Goal: Task Accomplishment & Management: Manage account settings

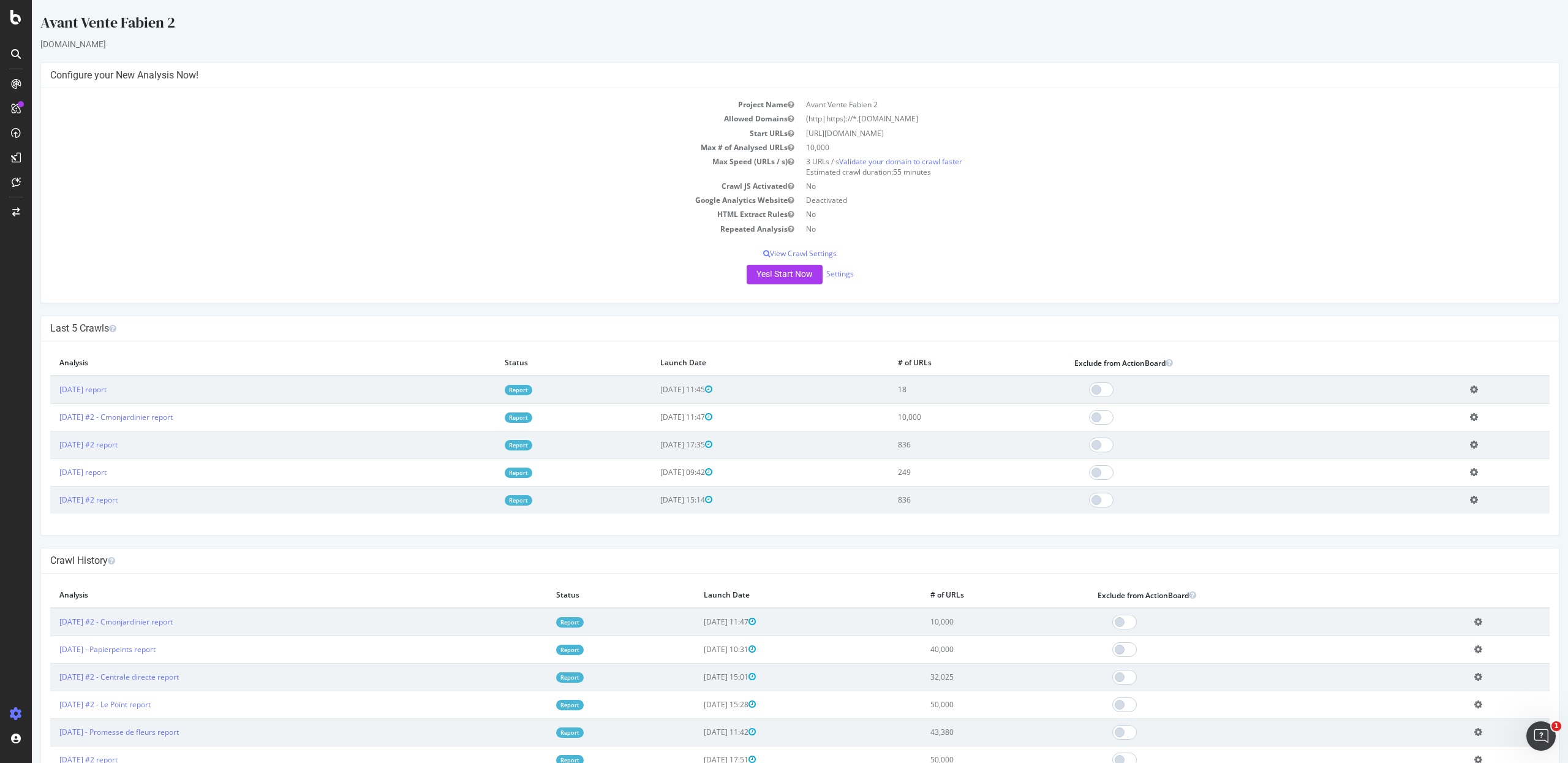
click at [838, 280] on div "Yes! Start Now Settings" at bounding box center [800, 275] width 1500 height 20
click at [837, 270] on link "Settings" at bounding box center [840, 274] width 28 height 11
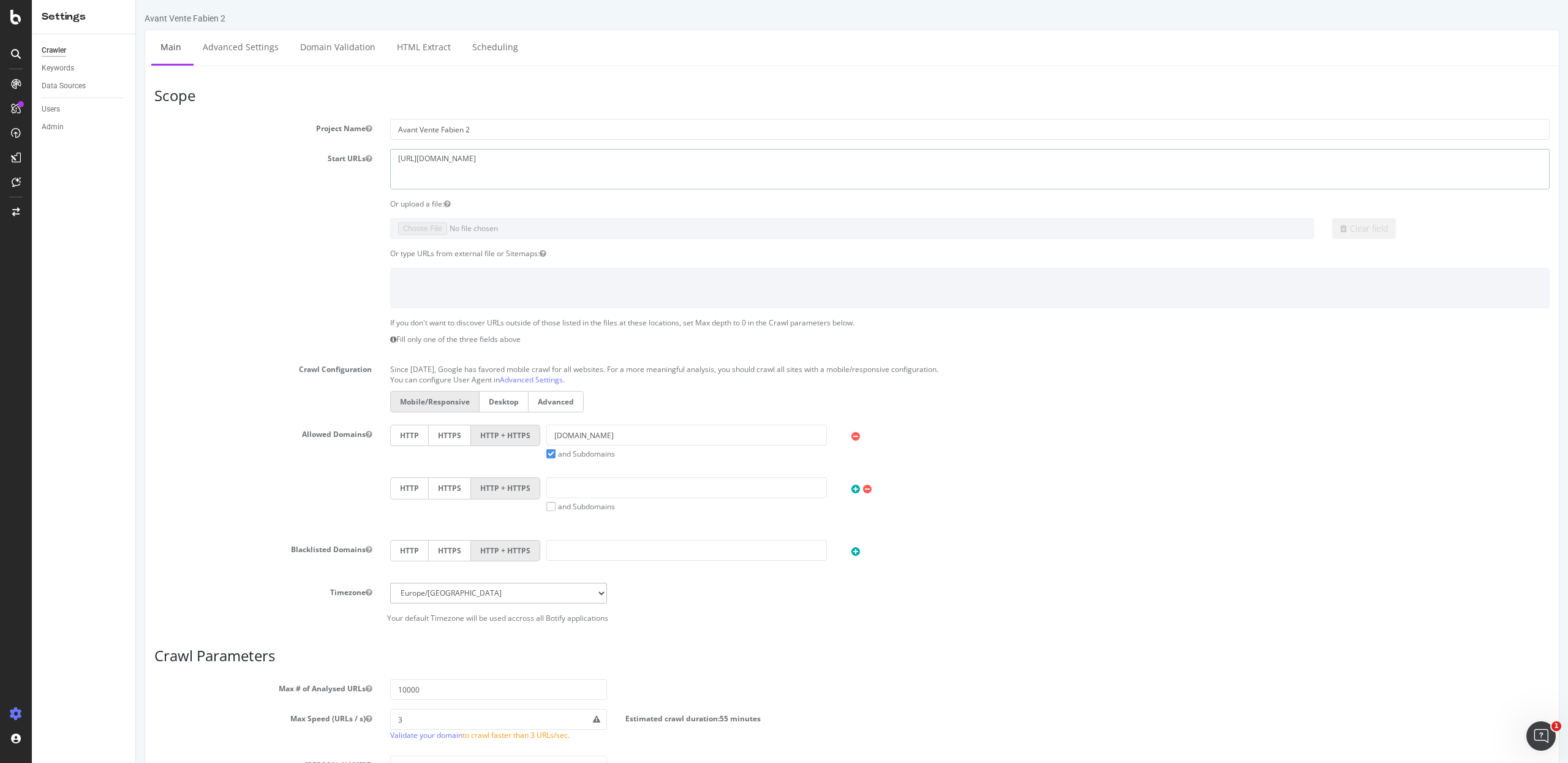
drag, startPoint x: 484, startPoint y: 172, endPoint x: 276, endPoint y: 144, distance: 209.9
click at [276, 144] on section "Project Name Avant Vente Fabien 2 Start URLs [URL][DOMAIN_NAME] Or upload a fil…" at bounding box center [852, 371] width 1395 height 504
paste textarea "[DOMAIN_NAME][URL]"
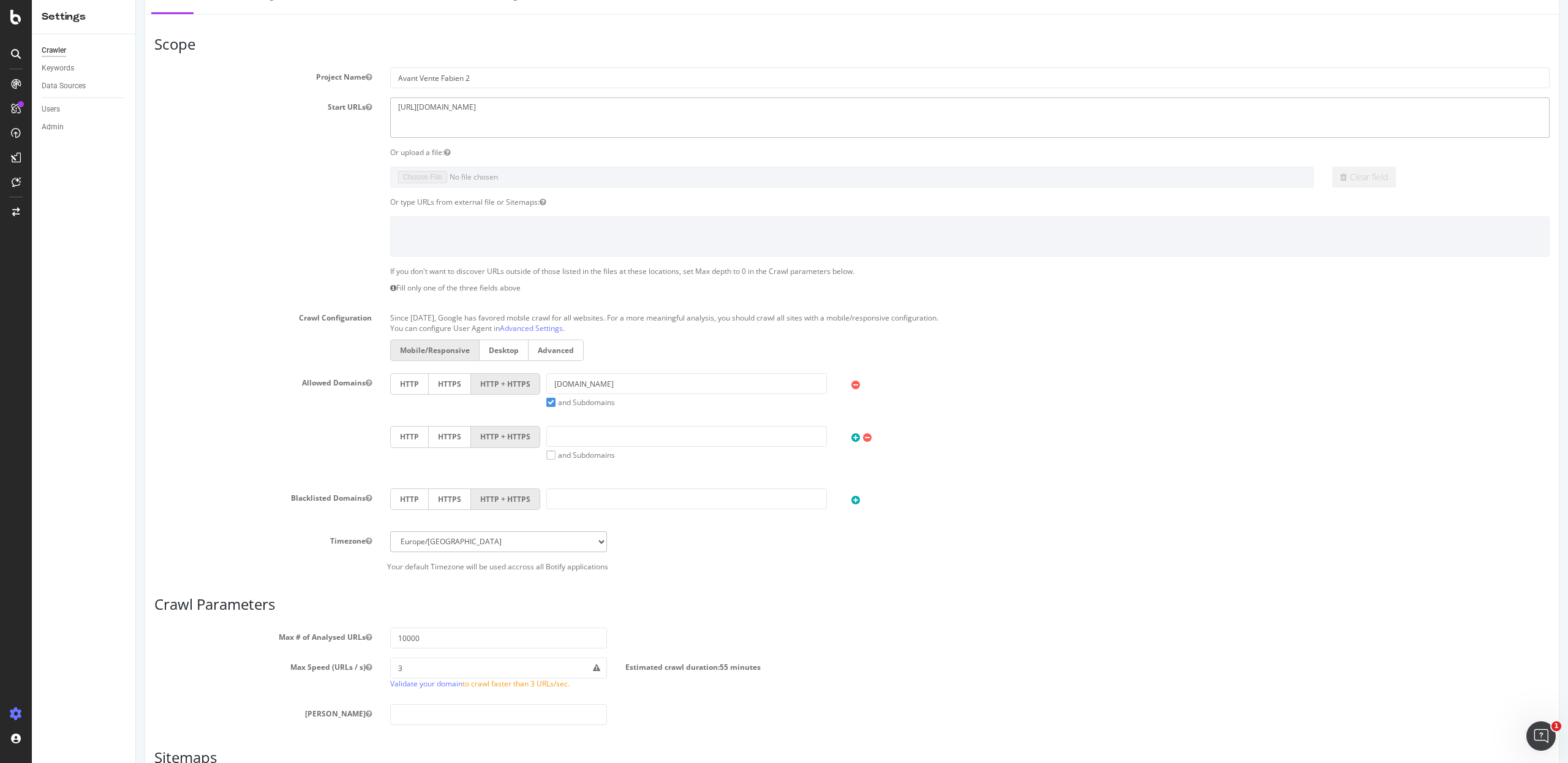
scroll to position [60, 0]
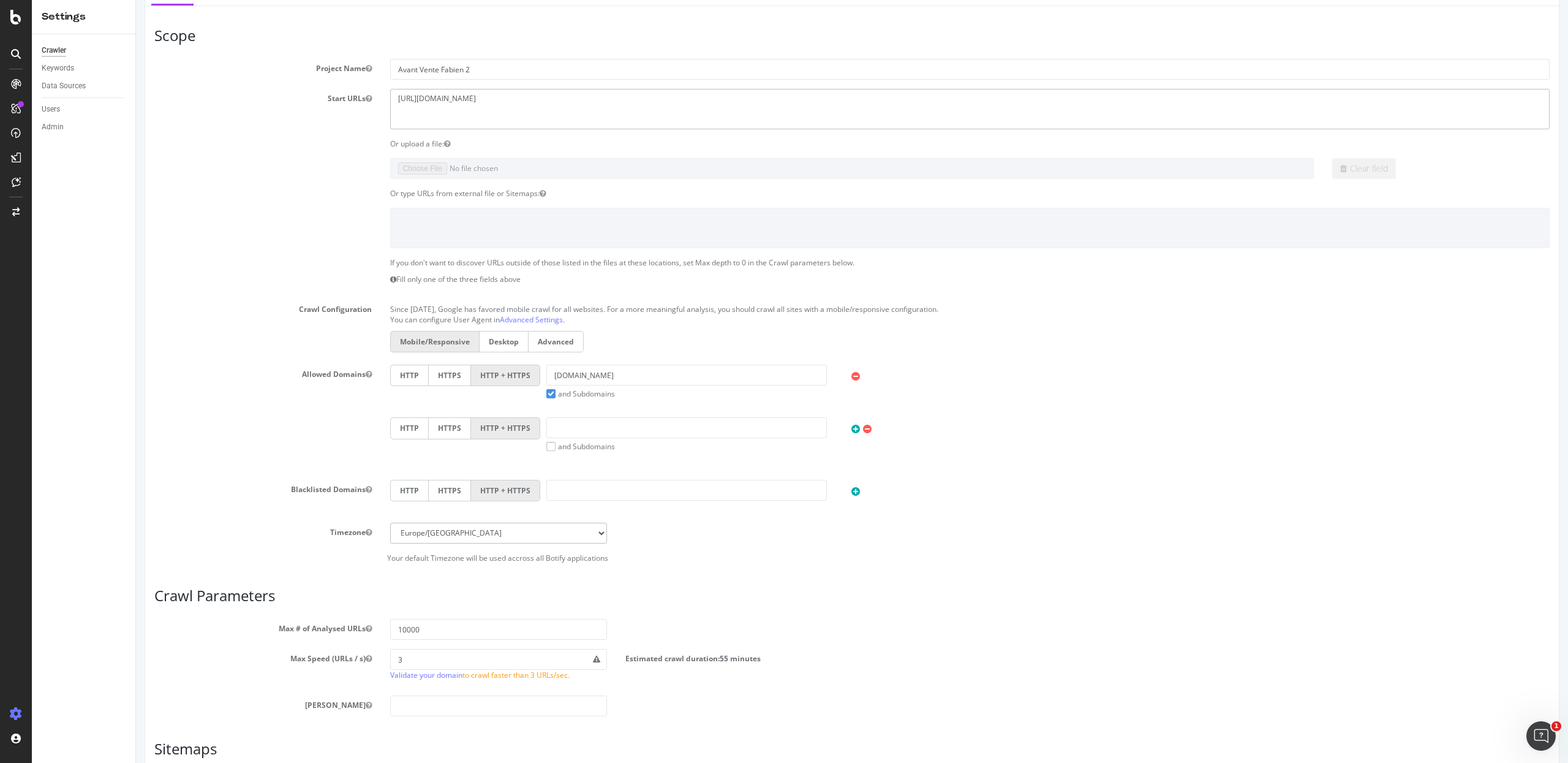
type textarea "[URL][DOMAIN_NAME]"
drag, startPoint x: 619, startPoint y: 382, endPoint x: 448, endPoint y: 382, distance: 171.0
click at [448, 382] on div "HTTP HTTPS HTTP + HTTPS [DOMAIN_NAME] and Subdomains User Agent: Mobile Desktop…" at bounding box center [970, 382] width 1172 height 35
click at [590, 372] on input "[DOMAIN_NAME]" at bounding box center [687, 375] width 281 height 21
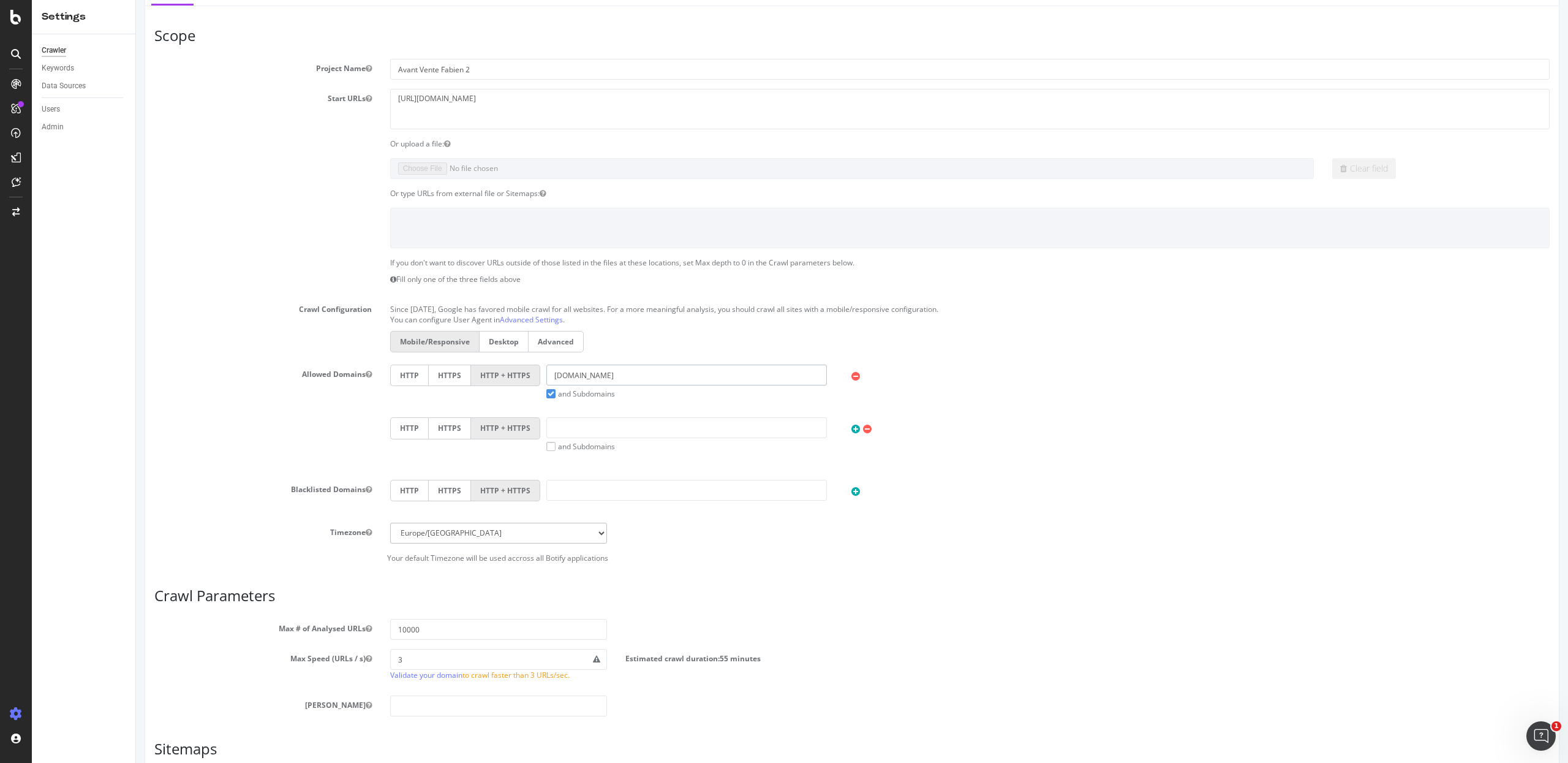
click at [590, 372] on input "[DOMAIN_NAME]" at bounding box center [687, 375] width 281 height 21
paste input "[URL][DOMAIN_NAME]"
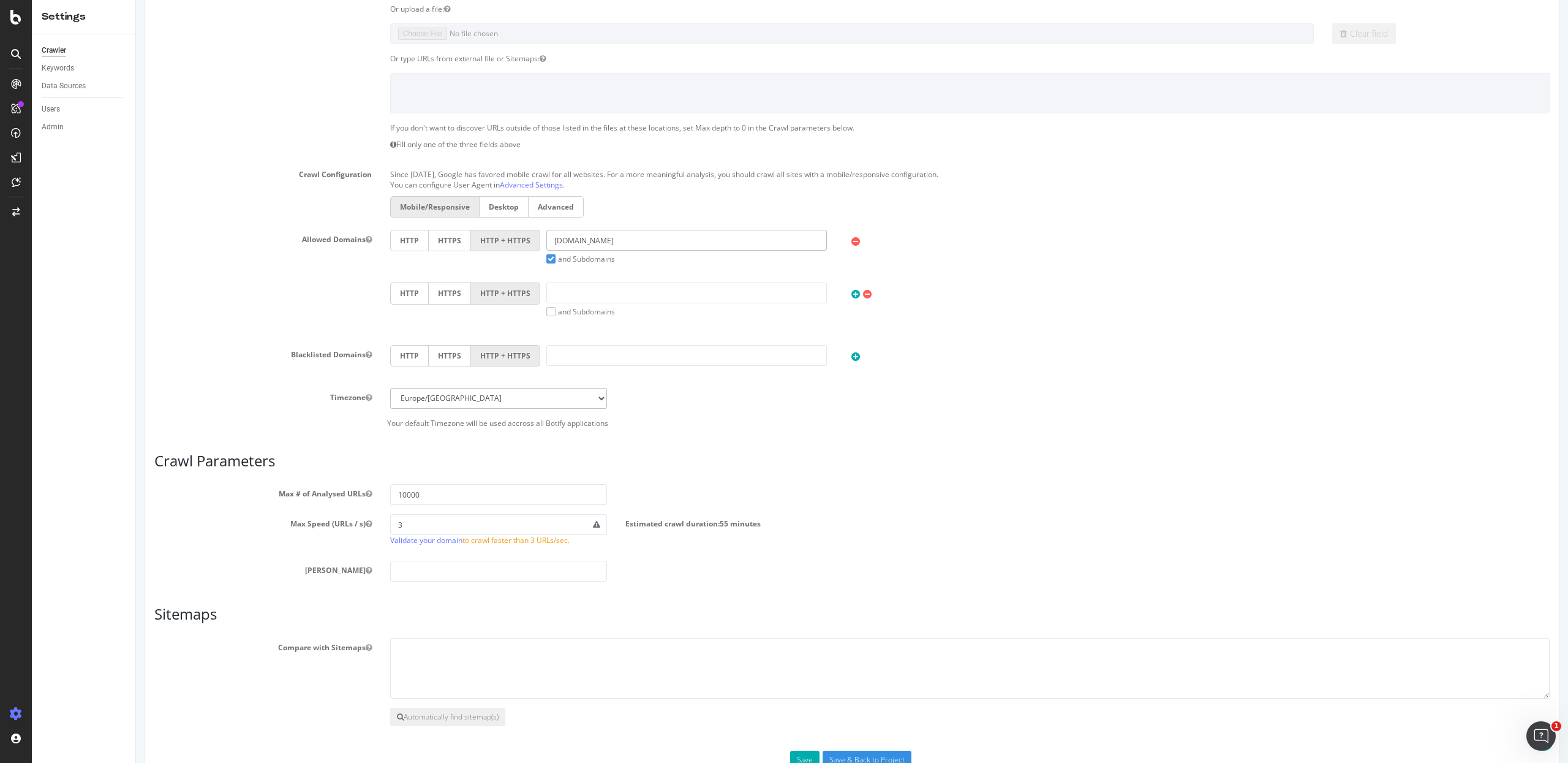
scroll to position [236, 0]
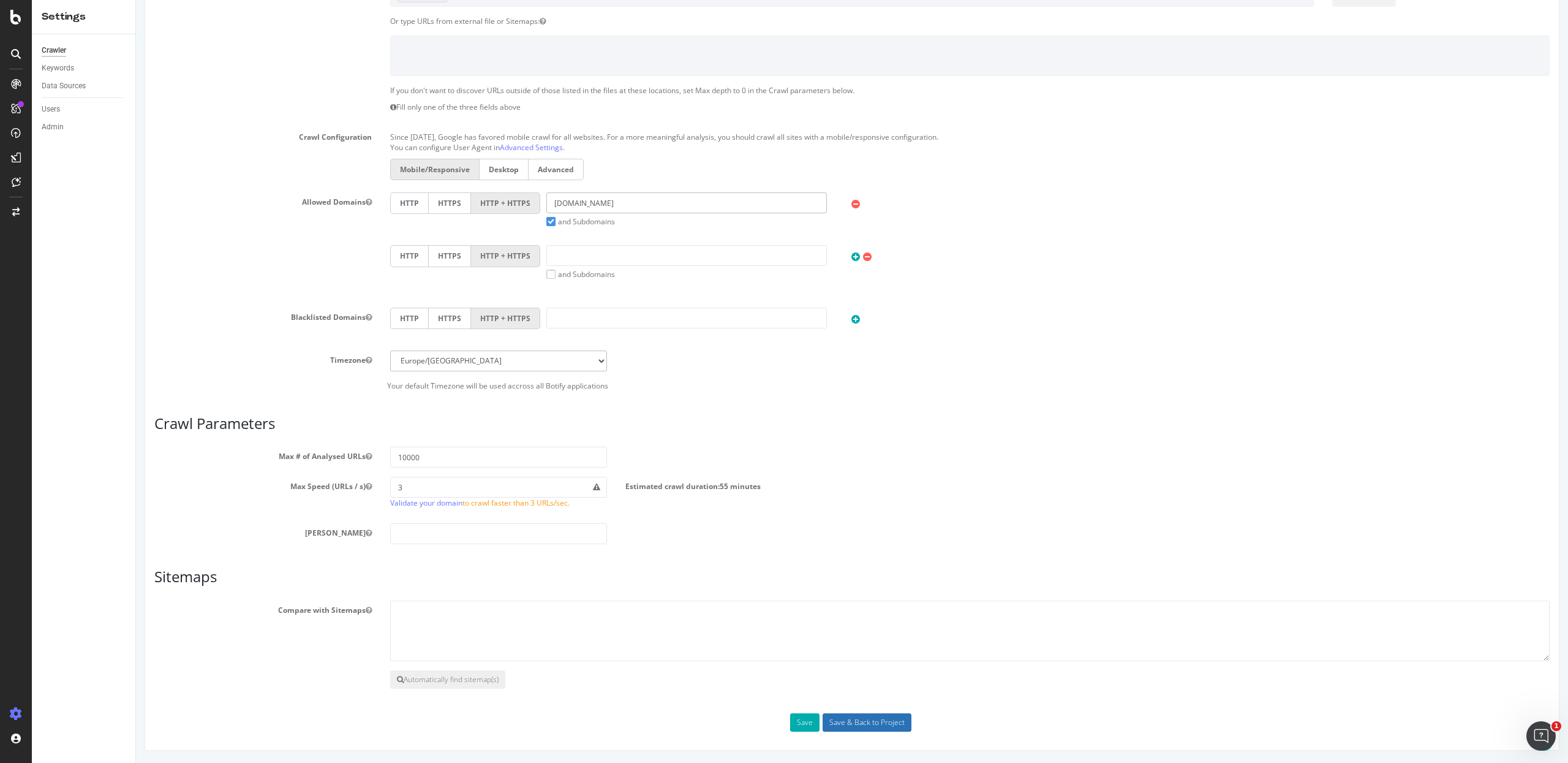
type input "[DOMAIN_NAME]"
click at [872, 723] on input "Save & Back to Project" at bounding box center [867, 722] width 89 height 19
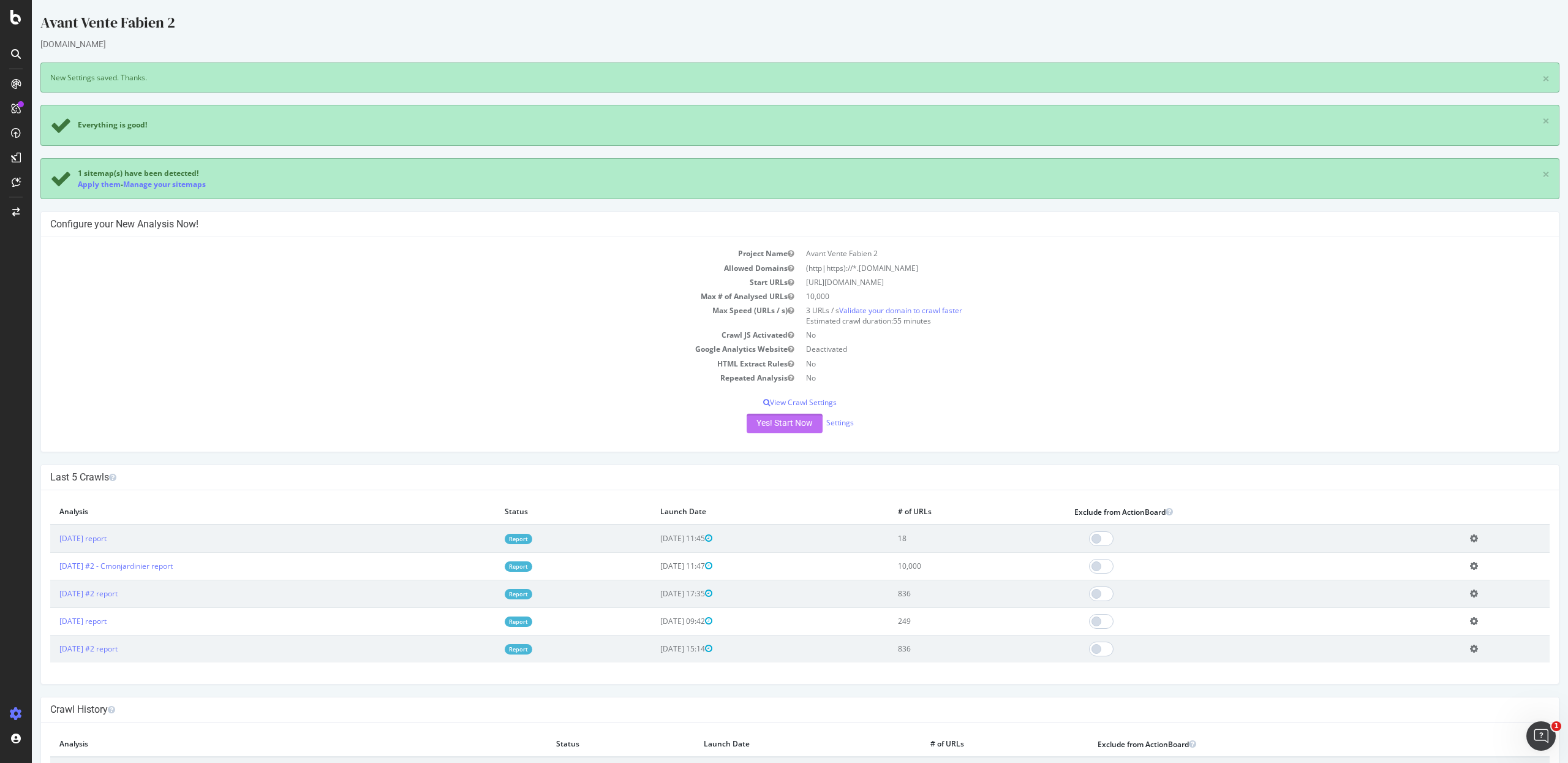
click at [774, 431] on button "Yes! Start Now" at bounding box center [784, 423] width 76 height 20
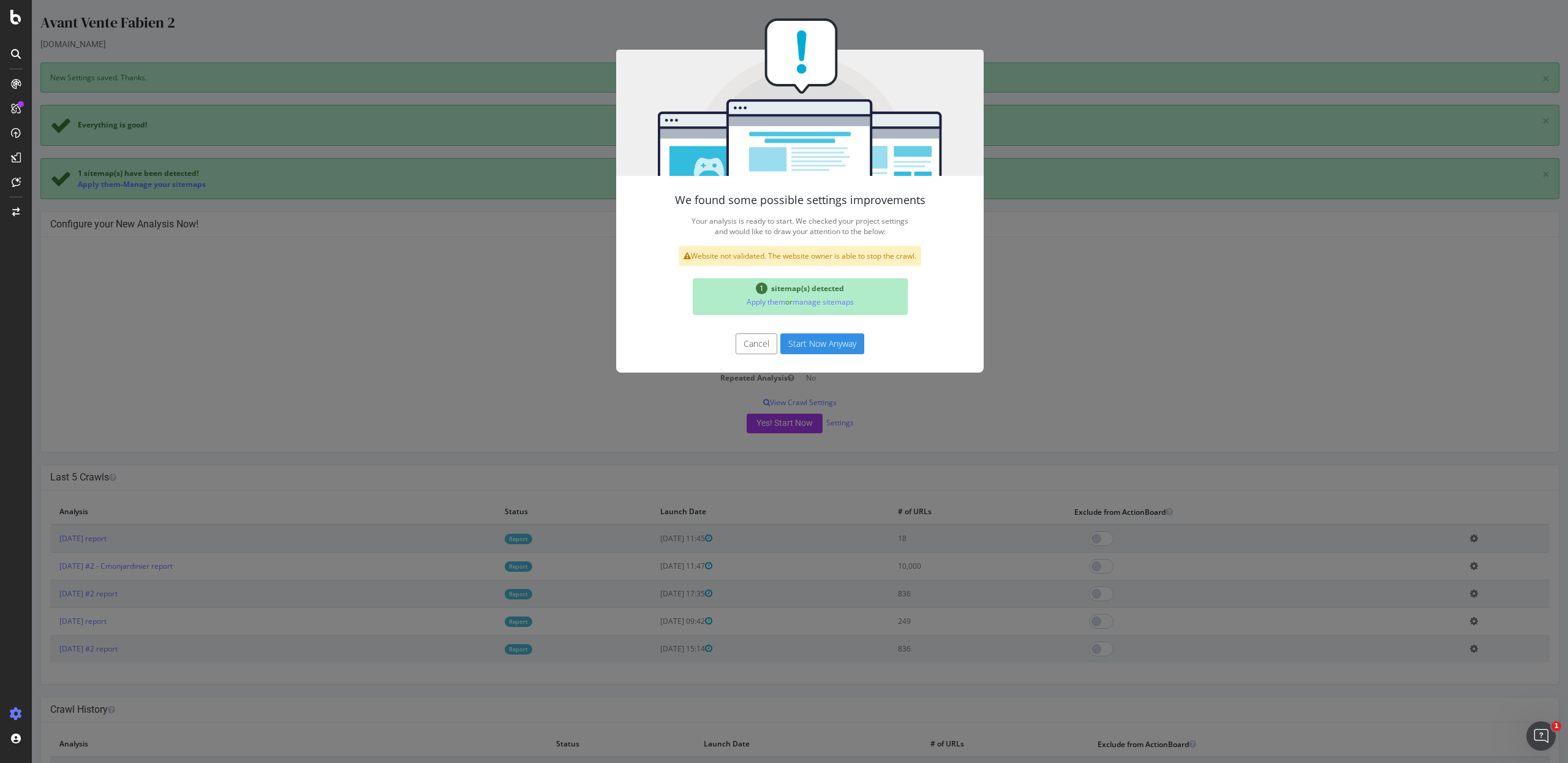
click at [829, 338] on button "Start Now Anyway" at bounding box center [822, 343] width 84 height 21
